Goal: Information Seeking & Learning: Learn about a topic

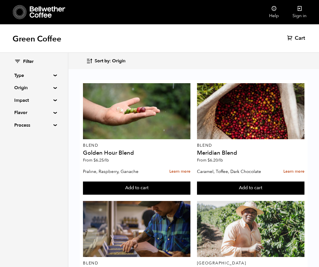
click at [23, 89] on summary "Origin" at bounding box center [33, 87] width 39 height 7
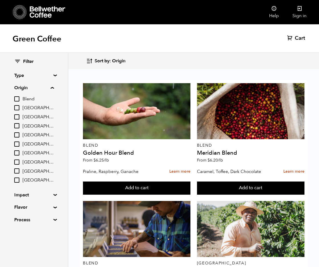
click at [23, 89] on summary "Origin" at bounding box center [34, 87] width 40 height 7
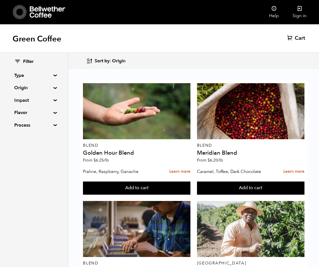
click at [26, 102] on summary "Impact" at bounding box center [33, 100] width 39 height 7
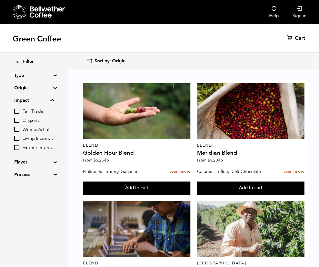
click at [26, 102] on summary "Impact" at bounding box center [34, 100] width 40 height 7
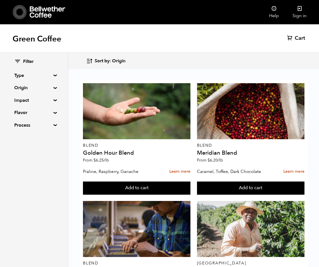
click at [14, 77] on summary "Type" at bounding box center [33, 75] width 39 height 7
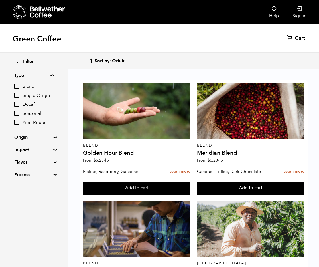
click at [17, 103] on input "Decaf" at bounding box center [16, 104] width 5 height 5
checkbox input "true"
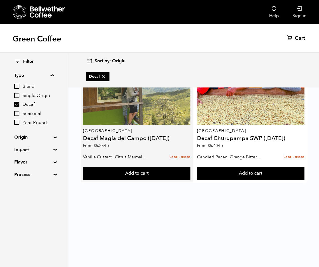
click at [123, 97] on div at bounding box center [137, 96] width 108 height 56
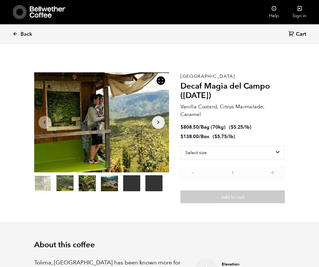
scroll to position [248, 244]
click at [17, 34] on icon at bounding box center [15, 33] width 5 height 5
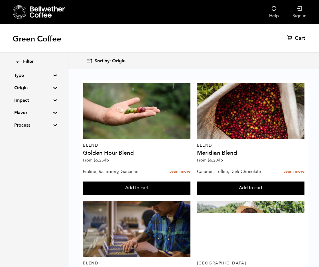
scroll to position [340, 0]
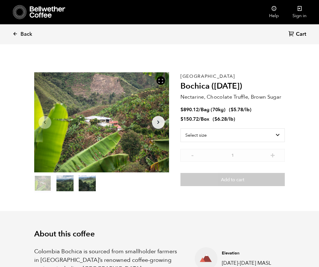
scroll to position [248, 244]
click at [198, 96] on p "Nectarine, Chocolate Truffle, Brown Sugar" at bounding box center [233, 97] width 105 height 8
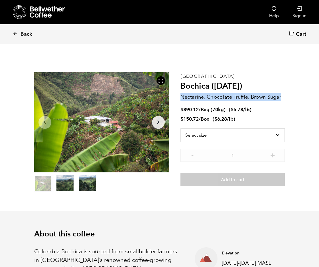
click at [198, 96] on p "Nectarine, Chocolate Truffle, Brown Sugar" at bounding box center [233, 97] width 105 height 8
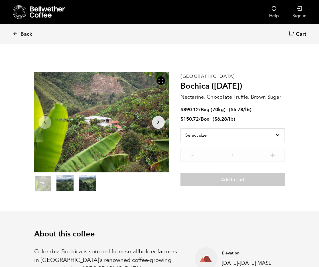
click at [197, 118] on bdi "$ 150.72" at bounding box center [190, 119] width 18 height 7
click at [131, 183] on ul at bounding box center [101, 183] width 135 height 17
click at [21, 33] on span "Back" at bounding box center [27, 34] width 12 height 7
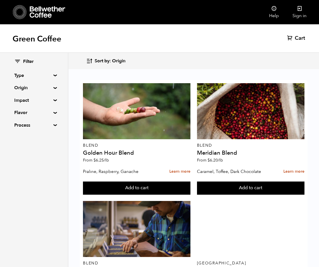
scroll to position [470, 0]
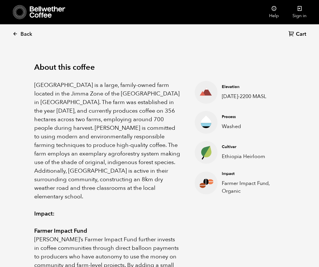
scroll to position [178, 0]
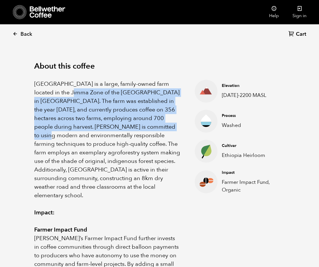
drag, startPoint x: 63, startPoint y: 98, endPoint x: 39, endPoint y: 131, distance: 40.7
click at [40, 128] on p "Limmu Kossa Estate is a large, family-owned farm located in the Jimma Zone of t…" at bounding box center [107, 140] width 146 height 120
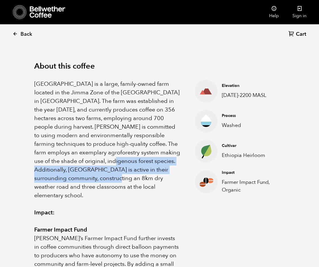
drag, startPoint x: 114, startPoint y: 149, endPoint x: 115, endPoint y: 187, distance: 37.4
click at [116, 177] on p "Limmu Kossa Estate is a large, family-owned farm located in the Jimma Zone of t…" at bounding box center [107, 140] width 146 height 120
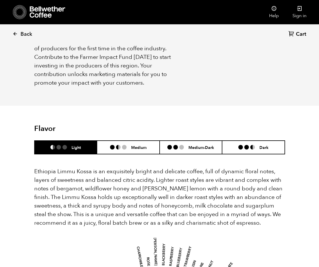
scroll to position [431, 0]
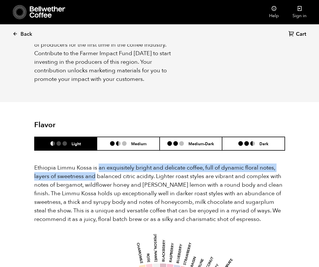
drag, startPoint x: 97, startPoint y: 152, endPoint x: 88, endPoint y: 175, distance: 25.0
click at [89, 172] on p "Ethiopia Limmu Kossa is an exquisitely bright and delicate coffee, full of dyna…" at bounding box center [159, 193] width 251 height 60
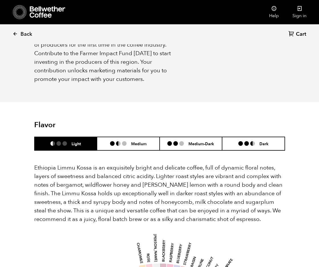
drag, startPoint x: 92, startPoint y: 172, endPoint x: 93, endPoint y: 166, distance: 6.4
click at [92, 171] on p "Ethiopia Limmu Kossa is an exquisitely bright and delicate coffee, full of dyna…" at bounding box center [159, 193] width 251 height 60
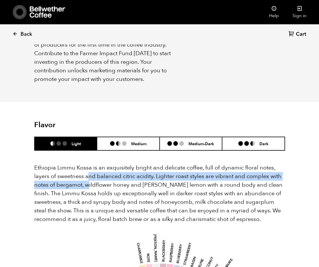
drag, startPoint x: 90, startPoint y: 161, endPoint x: 87, endPoint y: 169, distance: 8.2
click at [87, 169] on span "Ethiopia Limmu Kossa is an exquisitely bright and delicate coffee, full of dyna…" at bounding box center [158, 193] width 249 height 59
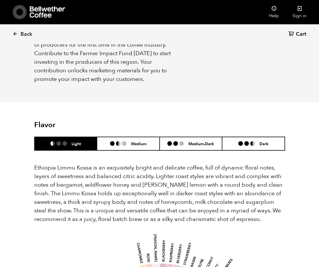
click at [109, 169] on span "Ethiopia Limmu Kossa is an exquisitely bright and delicate coffee, full of dyna…" at bounding box center [158, 193] width 249 height 59
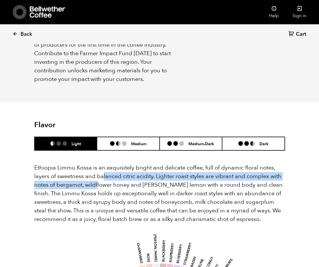
click at [97, 170] on span "Ethiopia Limmu Kossa is an exquisitely bright and delicate coffee, full of dyna…" at bounding box center [158, 193] width 249 height 59
click at [98, 170] on span "Ethiopia Limmu Kossa is an exquisitely bright and delicate coffee, full of dyna…" at bounding box center [158, 193] width 249 height 59
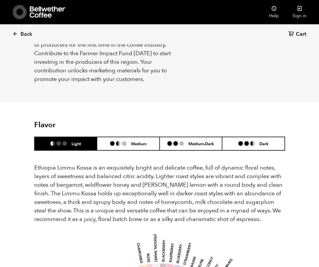
click at [101, 172] on span "Ethiopia Limmu Kossa is an exquisitely bright and delicate coffee, full of dyna…" at bounding box center [158, 193] width 249 height 59
drag, startPoint x: 166, startPoint y: 170, endPoint x: 240, endPoint y: 171, distance: 74.2
click at [239, 171] on span "Ethiopia Limmu Kossa is an exquisitely bright and delicate coffee, full of dyna…" at bounding box center [158, 193] width 249 height 59
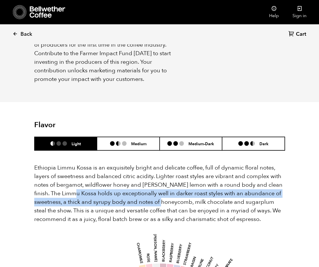
drag, startPoint x: 70, startPoint y: 179, endPoint x: 178, endPoint y: 186, distance: 107.5
click at [168, 185] on span "Ethiopia Limmu Kossa is an exquisitely bright and delicate coffee, full of dyna…" at bounding box center [158, 193] width 249 height 59
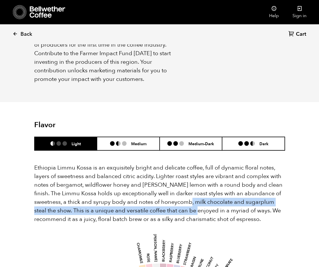
drag, startPoint x: 180, startPoint y: 185, endPoint x: 180, endPoint y: 191, distance: 6.0
click at [180, 191] on span "Ethiopia Limmu Kossa is an exquisitely bright and delicate coffee, full of dyna…" at bounding box center [158, 193] width 249 height 59
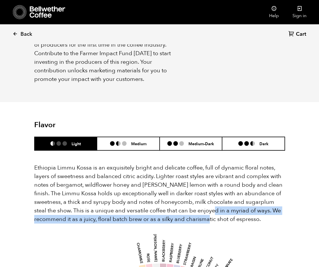
drag, startPoint x: 194, startPoint y: 193, endPoint x: 189, endPoint y: 200, distance: 7.8
click at [189, 200] on span "Ethiopia Limmu Kossa is an exquisitely bright and delicate coffee, full of dyna…" at bounding box center [158, 193] width 249 height 59
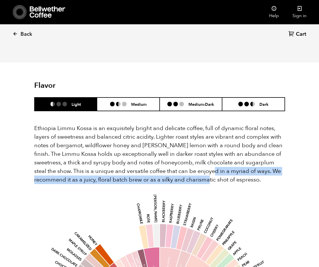
scroll to position [458, 0]
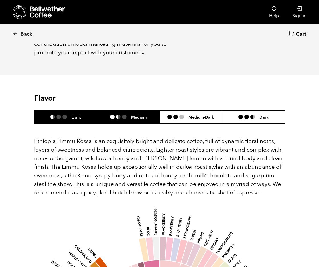
click at [117, 114] on div "Medium" at bounding box center [128, 116] width 37 height 5
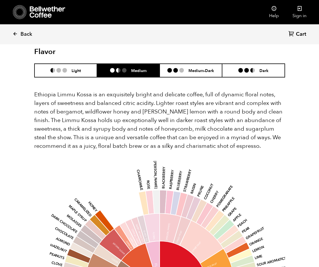
scroll to position [497, 0]
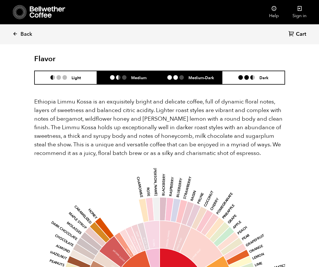
click at [173, 75] on ul at bounding box center [178, 77] width 21 height 5
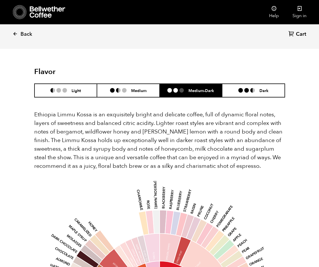
scroll to position [461, 0]
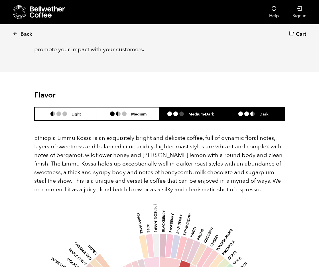
click at [250, 107] on li "Dark" at bounding box center [253, 113] width 63 height 13
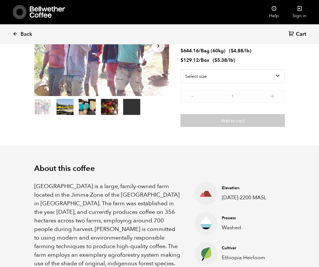
scroll to position [0, 0]
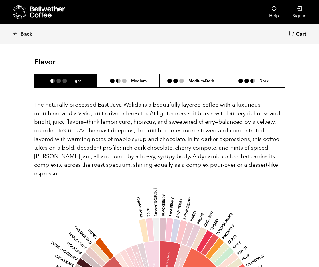
scroll to position [364, 0]
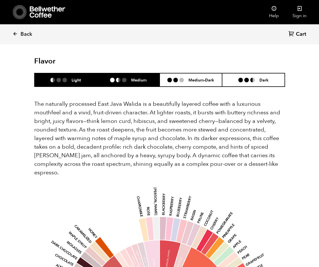
click at [134, 77] on h6 "Medium" at bounding box center [138, 79] width 15 height 5
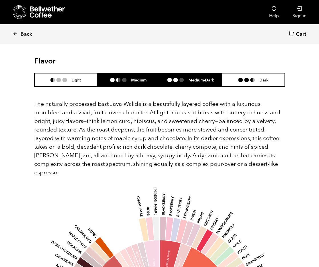
click at [175, 78] on li at bounding box center [175, 80] width 5 height 5
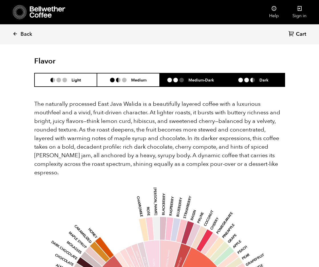
click at [251, 78] on li at bounding box center [253, 80] width 5 height 5
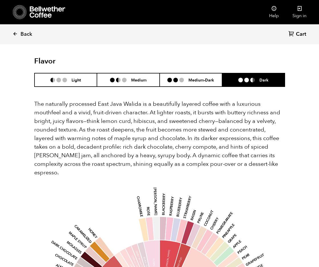
click at [229, 100] on p "The naturally processed East Java Walida is a beautifully layered coffee with a…" at bounding box center [159, 138] width 251 height 77
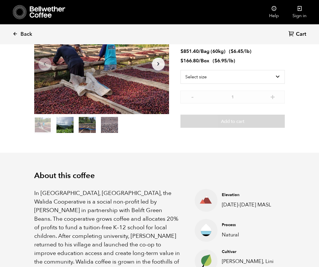
scroll to position [0, 0]
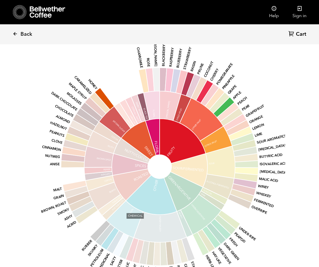
scroll to position [525, 0]
